Goal: Navigation & Orientation: Find specific page/section

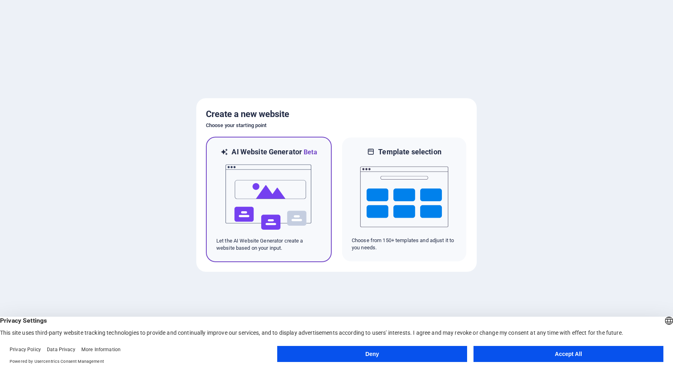
click at [281, 192] on img at bounding box center [269, 197] width 88 height 80
click at [292, 205] on img at bounding box center [269, 197] width 88 height 80
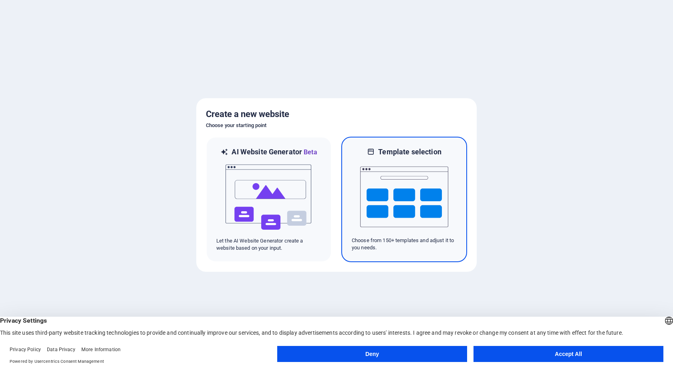
click at [401, 211] on img at bounding box center [404, 197] width 88 height 80
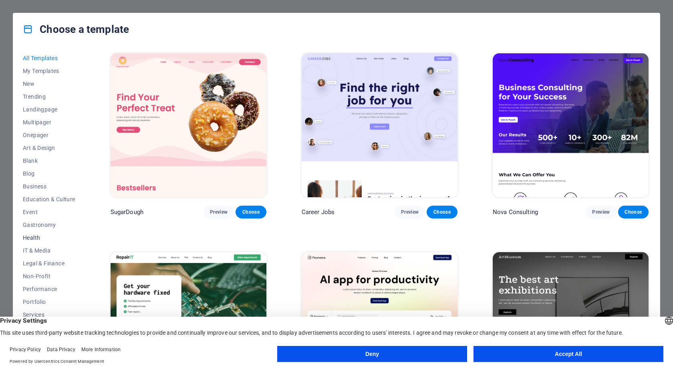
scroll to position [25, 0]
click at [33, 290] on span "Services" at bounding box center [49, 289] width 52 height 6
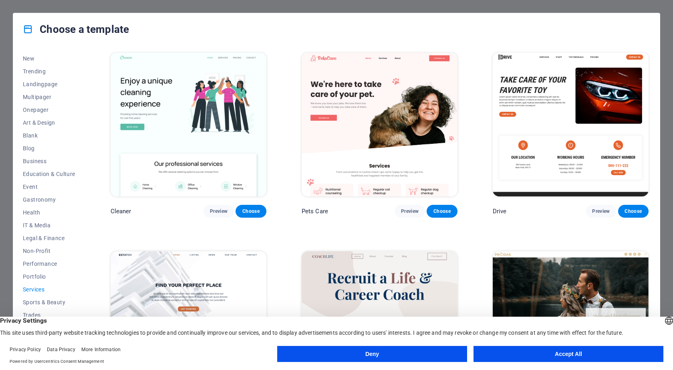
scroll to position [385, 0]
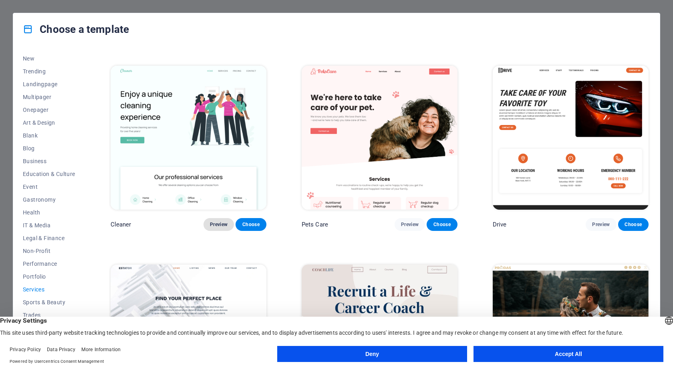
click at [217, 221] on span "Preview" at bounding box center [219, 224] width 18 height 6
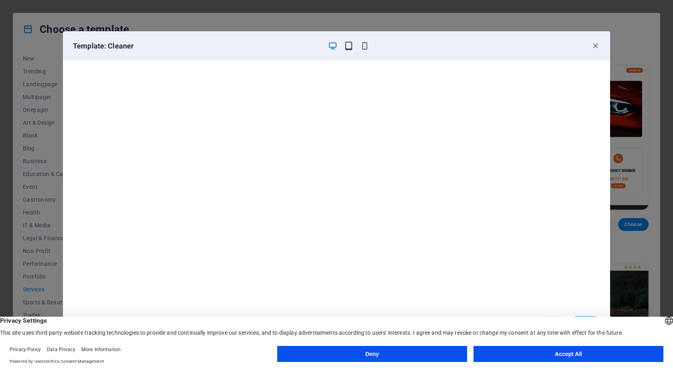
click at [350, 46] on icon "button" at bounding box center [348, 45] width 9 height 9
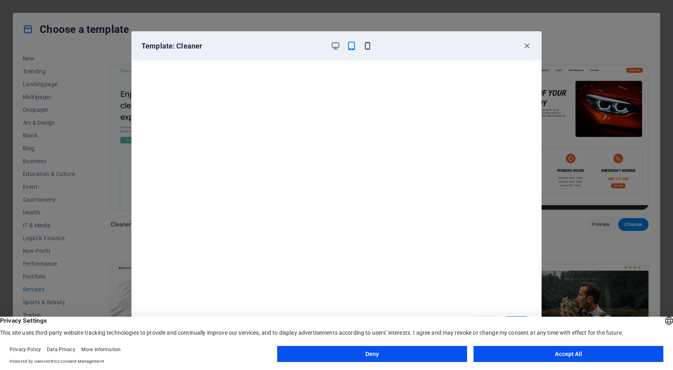
click at [368, 46] on icon "button" at bounding box center [367, 45] width 9 height 9
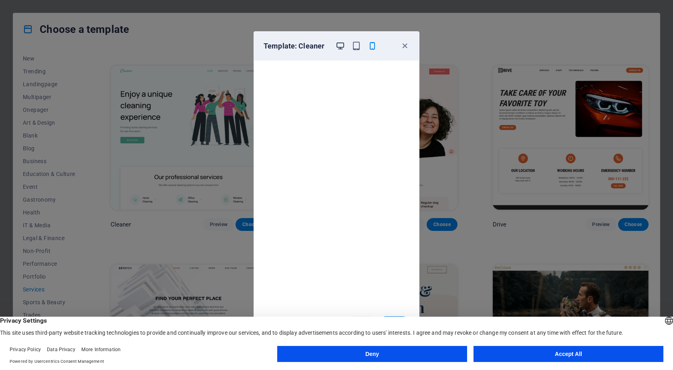
click at [341, 44] on icon "button" at bounding box center [340, 45] width 9 height 9
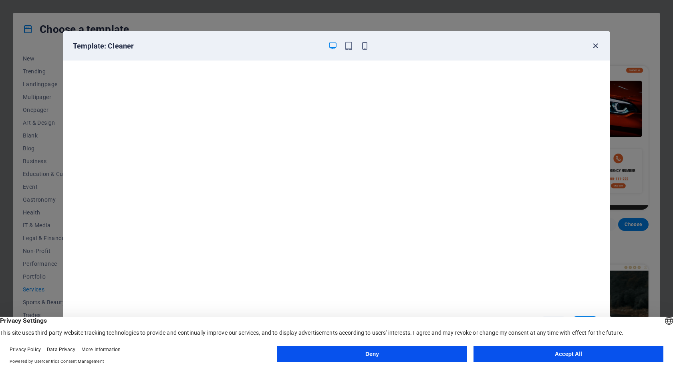
click at [597, 48] on icon "button" at bounding box center [595, 45] width 9 height 9
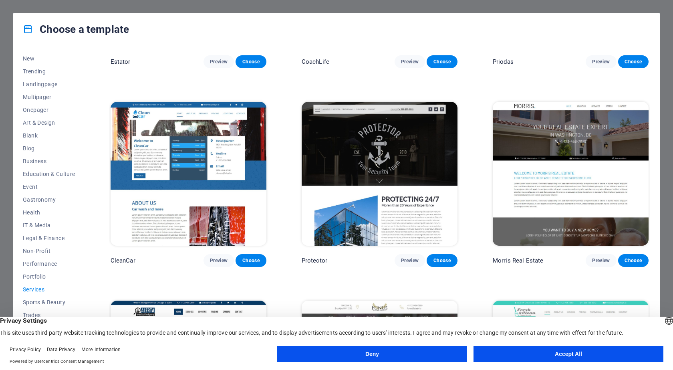
scroll to position [745, 0]
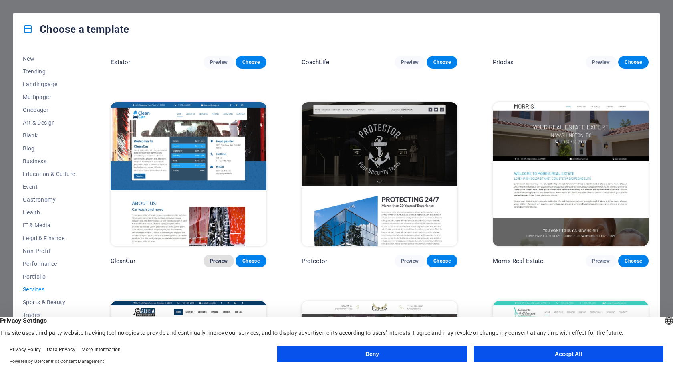
click at [220, 258] on span "Preview" at bounding box center [219, 261] width 18 height 6
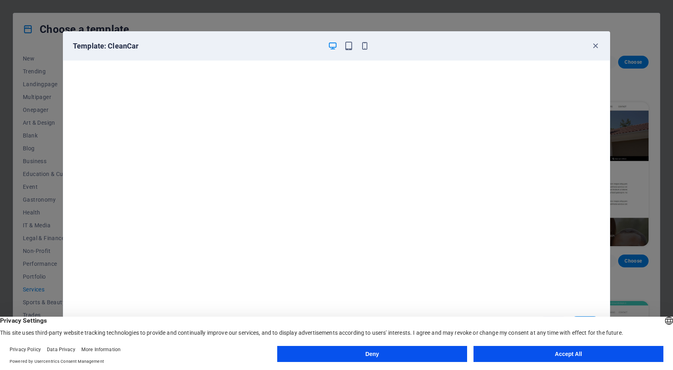
scroll to position [0, 0]
click at [595, 44] on icon "button" at bounding box center [595, 45] width 9 height 9
